Goal: Find contact information: Find contact information

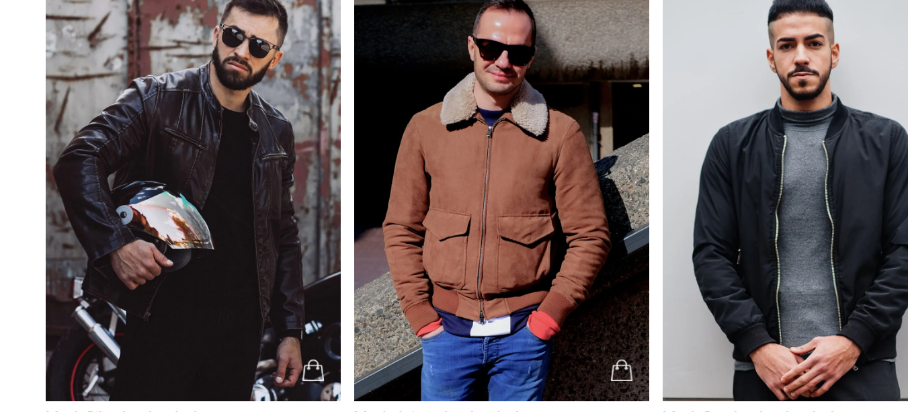
scroll to position [2306, 0]
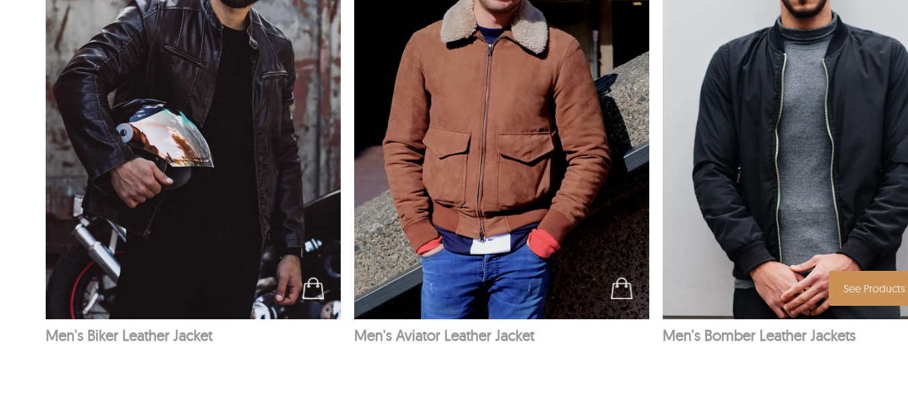
click at [763, 151] on img at bounding box center [811, 98] width 296 height 444
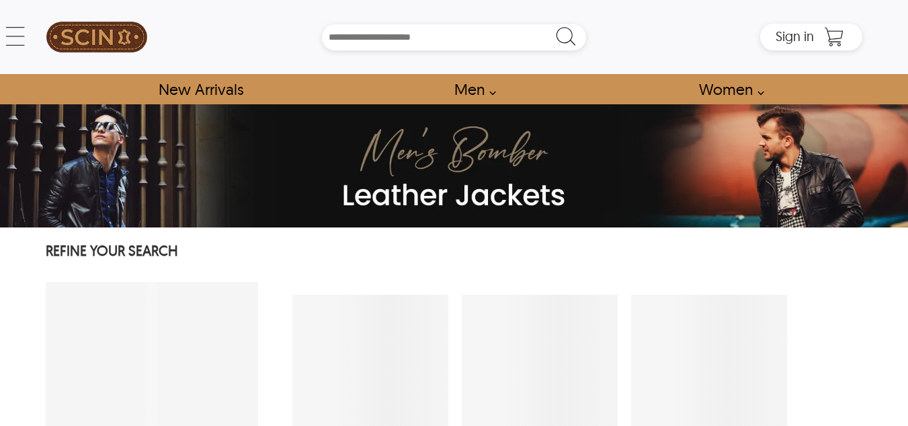
select select "********"
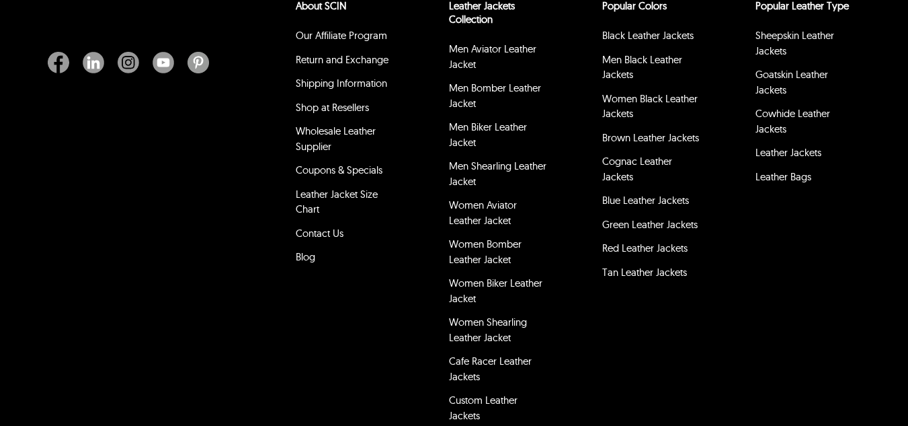
scroll to position [5265, 0]
click at [334, 232] on link "Contact Us" at bounding box center [320, 232] width 48 height 13
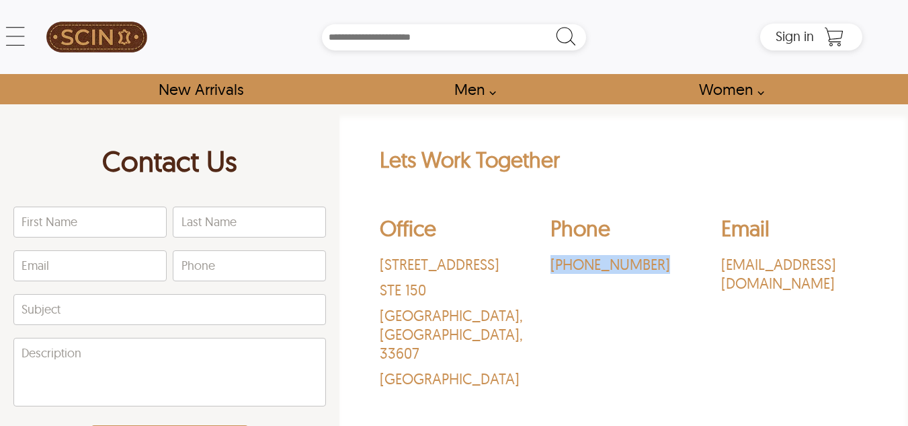
drag, startPoint x: 660, startPoint y: 321, endPoint x: 548, endPoint y: 257, distance: 128.8
click at [548, 257] on div "Office [STREET_ADDRESS] Phone ‪[PHONE_NUMBER]‬ Email [EMAIL_ADDRESS][DOMAIN_NAM…" at bounding box center [624, 304] width 489 height 200
copy p "‪[PHONE_NUMBER]‬"
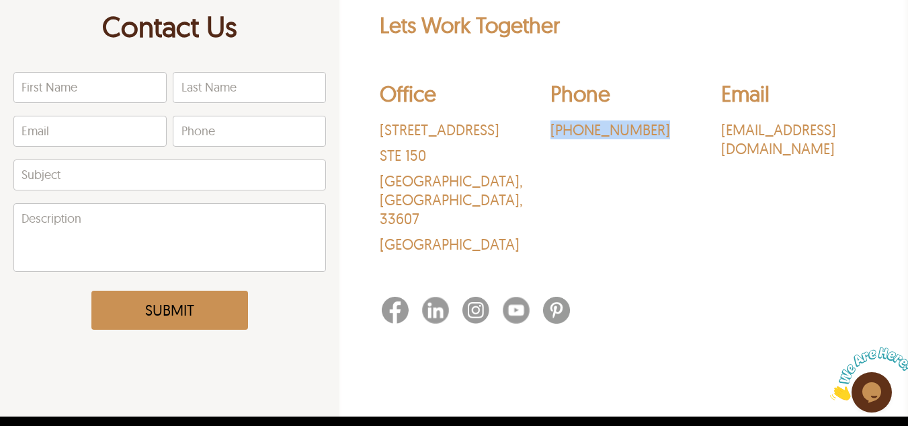
scroll to position [133, 0]
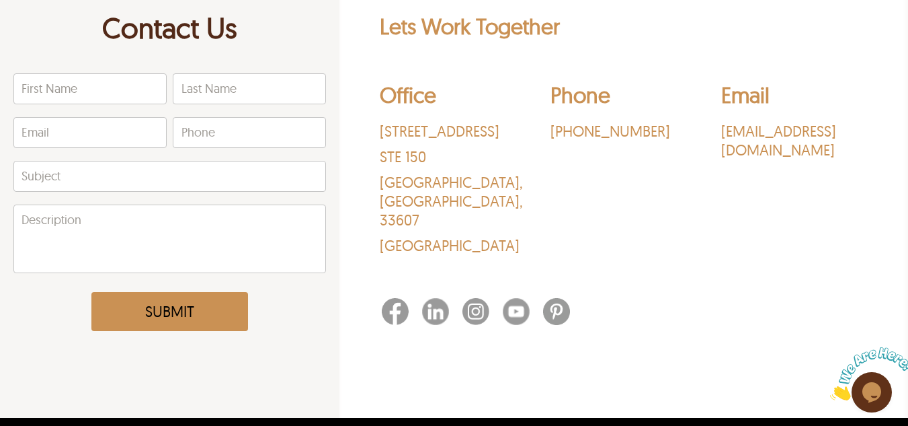
click at [708, 381] on div "Lets Work Together Office [STREET_ADDRESS] Phone ‪[PHONE_NUMBER]‬ Email [EMAIL_…" at bounding box center [623, 194] width 569 height 446
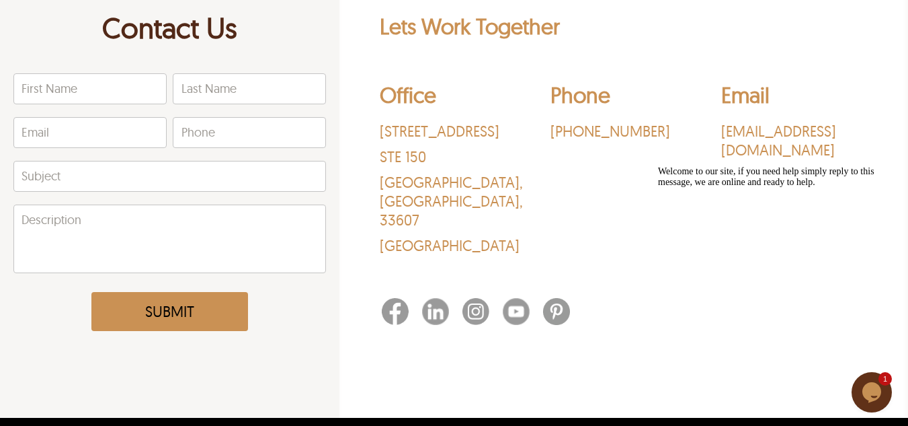
scroll to position [0, 0]
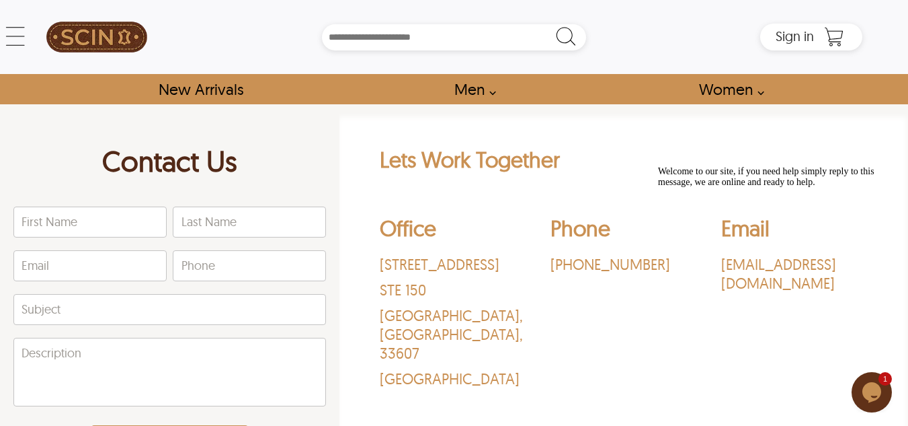
click at [84, 50] on img at bounding box center [96, 37] width 101 height 60
select select "********"
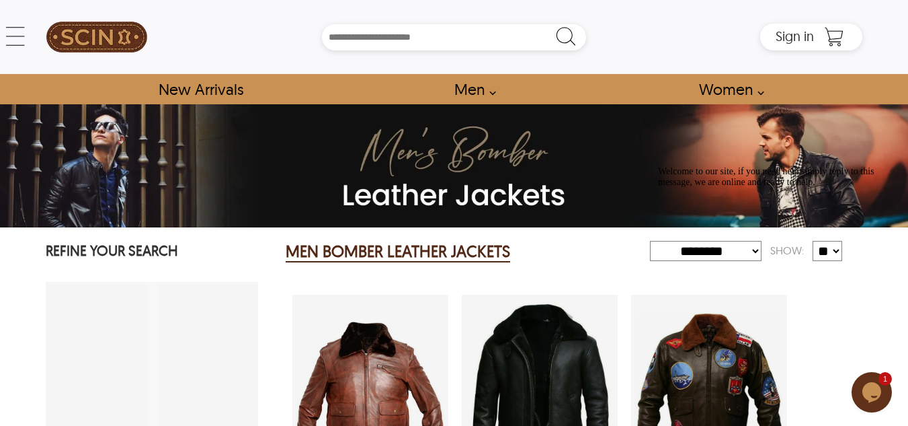
scroll to position [592, 0]
